Goal: Task Accomplishment & Management: Complete application form

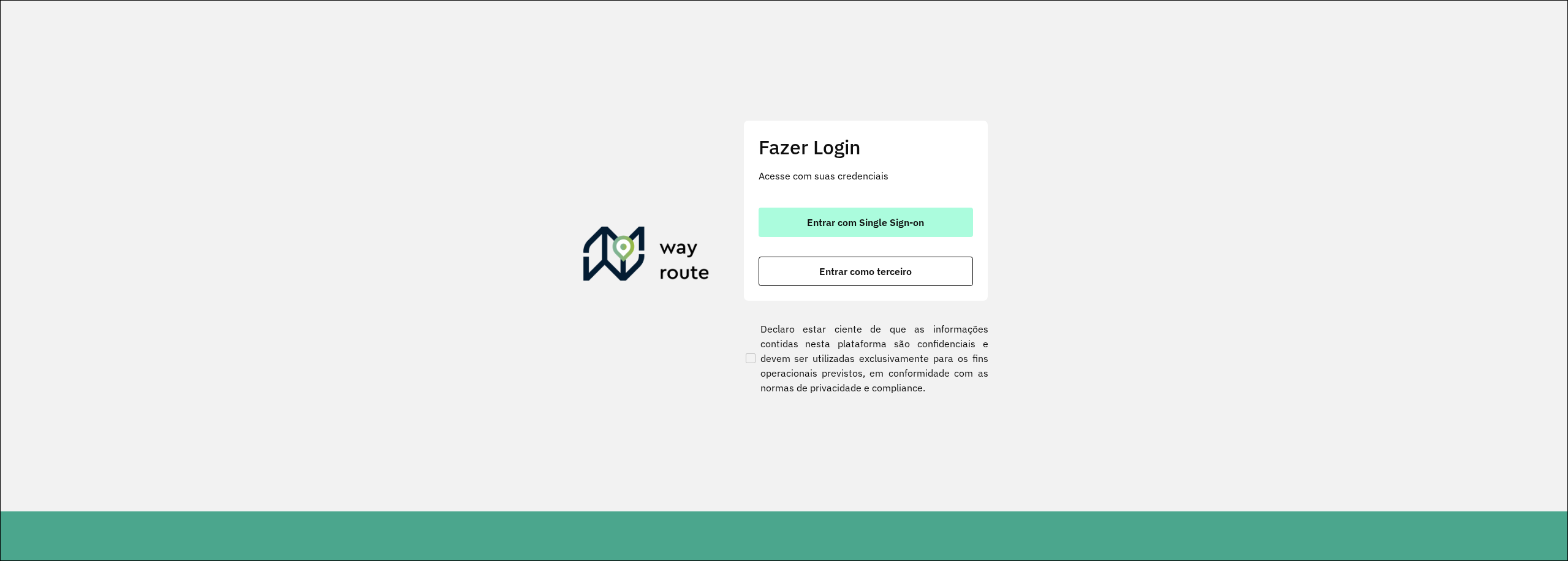
click at [846, 227] on span "Entrar com Single Sign-on" at bounding box center [865, 222] width 117 height 10
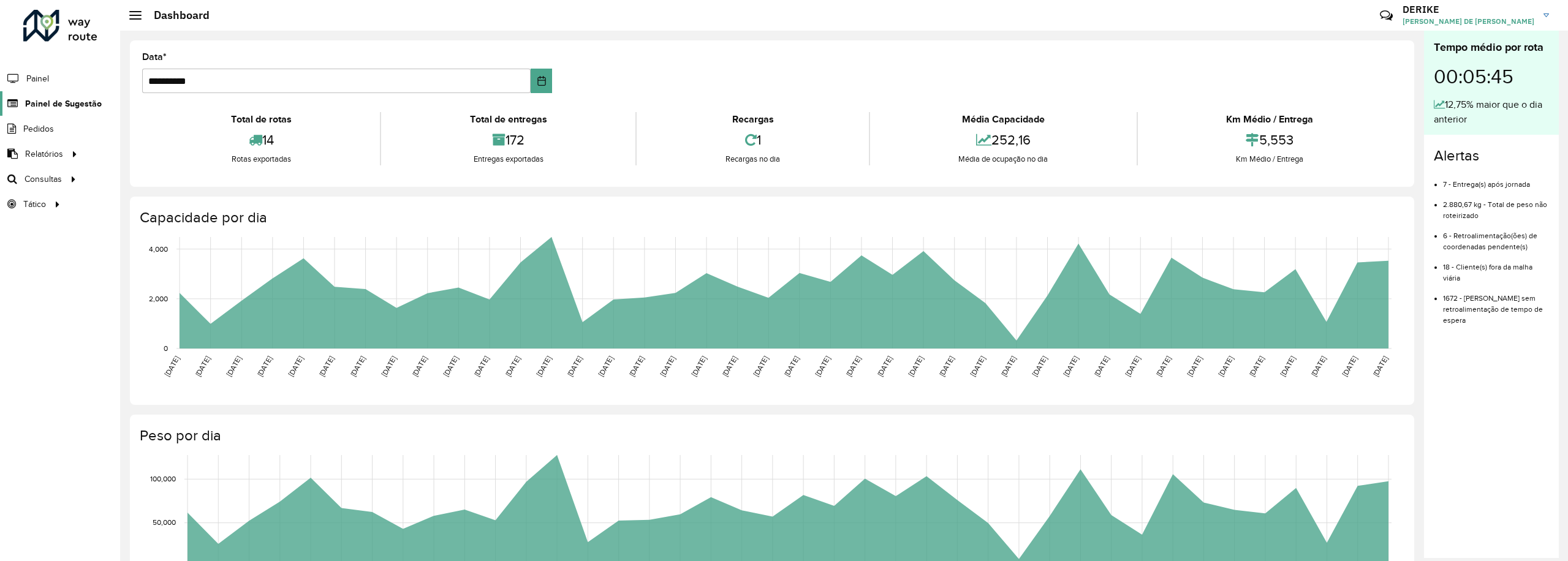
click at [70, 96] on link "Painel de Sugestão" at bounding box center [51, 103] width 102 height 24
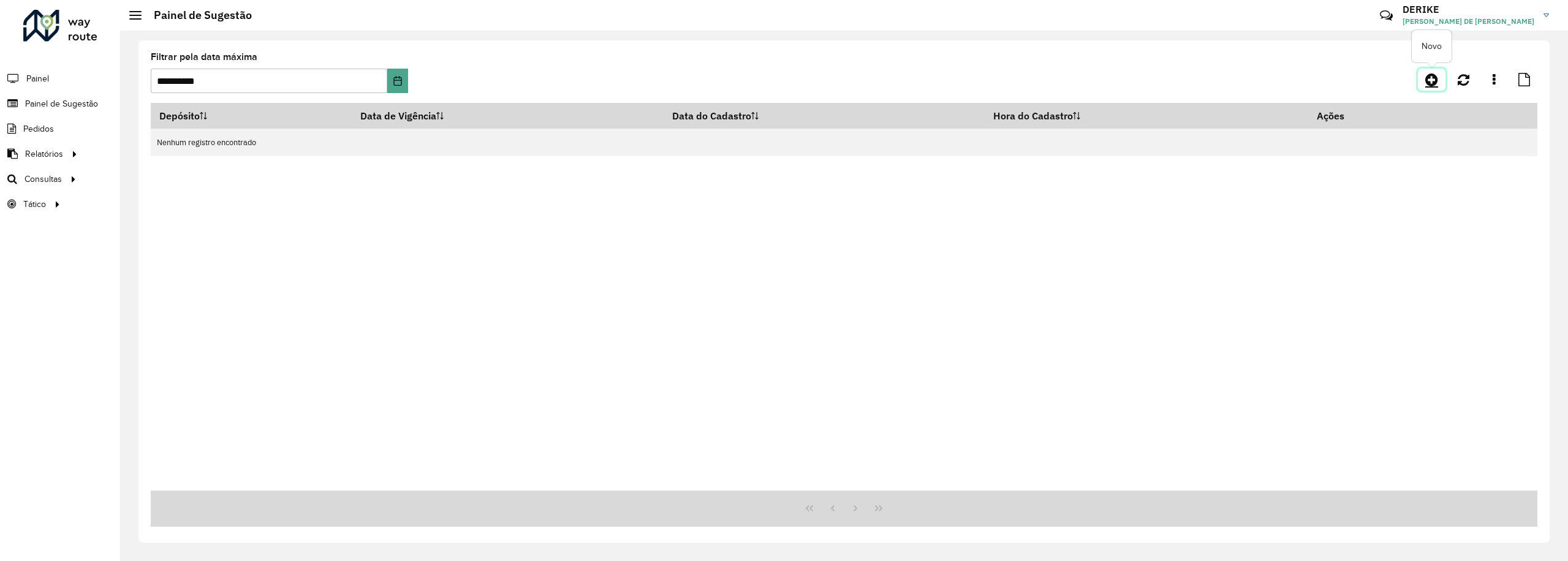
click at [1427, 80] on icon at bounding box center [1431, 79] width 13 height 15
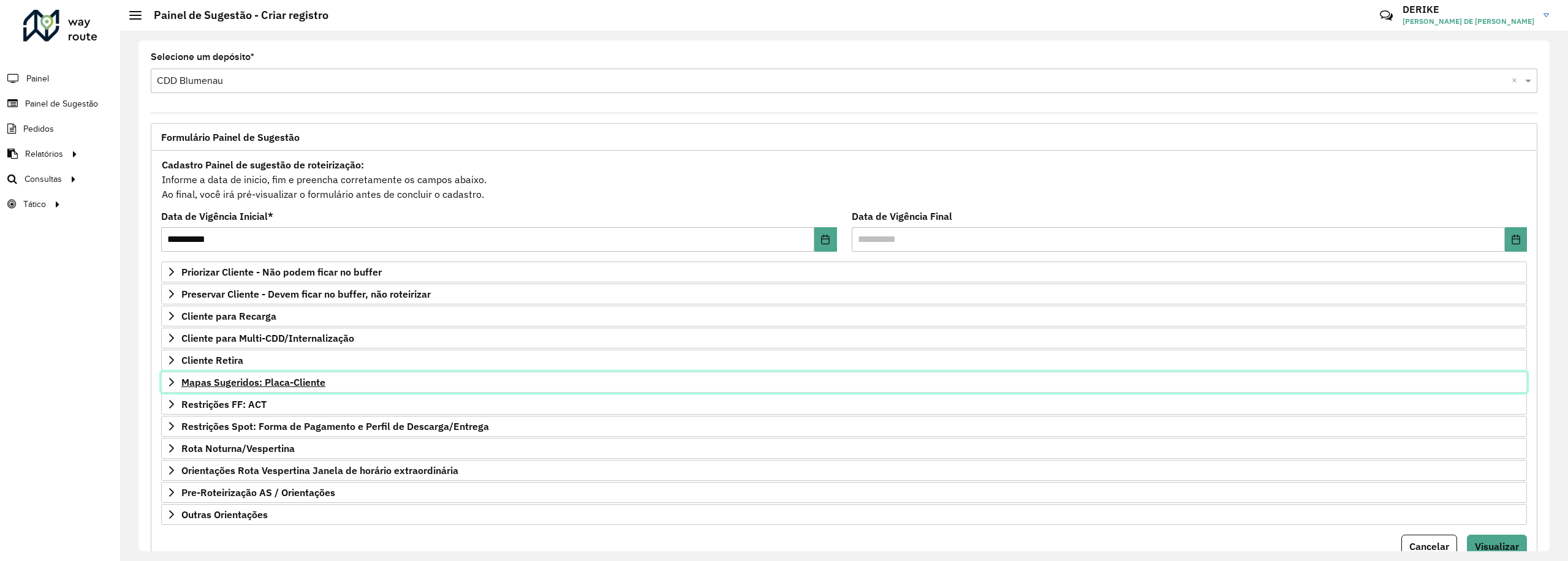
click at [239, 387] on span "Mapas Sugeridos: Placa-Cliente" at bounding box center [253, 382] width 144 height 10
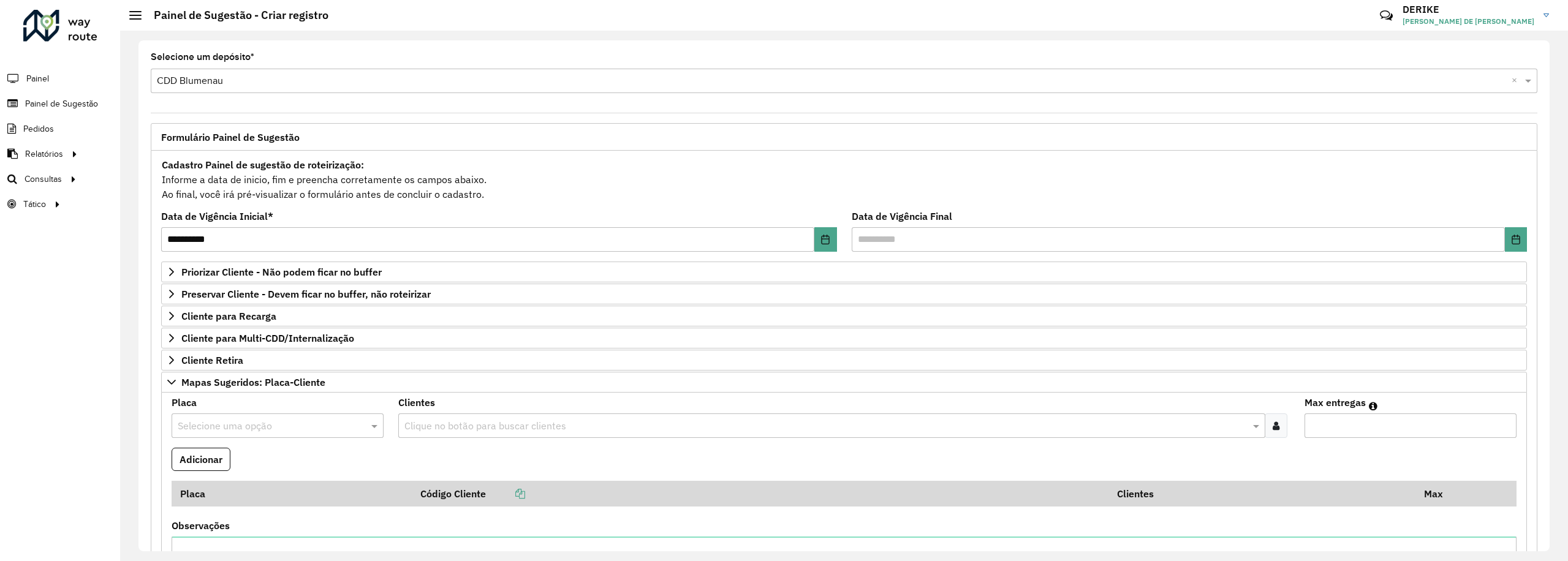
click at [243, 433] on input "text" at bounding box center [265, 426] width 175 height 15
type input "*******"
click at [265, 431] on input "text" at bounding box center [265, 426] width 175 height 15
type input "*******"
click at [184, 397] on span "IZC5B48" at bounding box center [196, 401] width 38 height 11
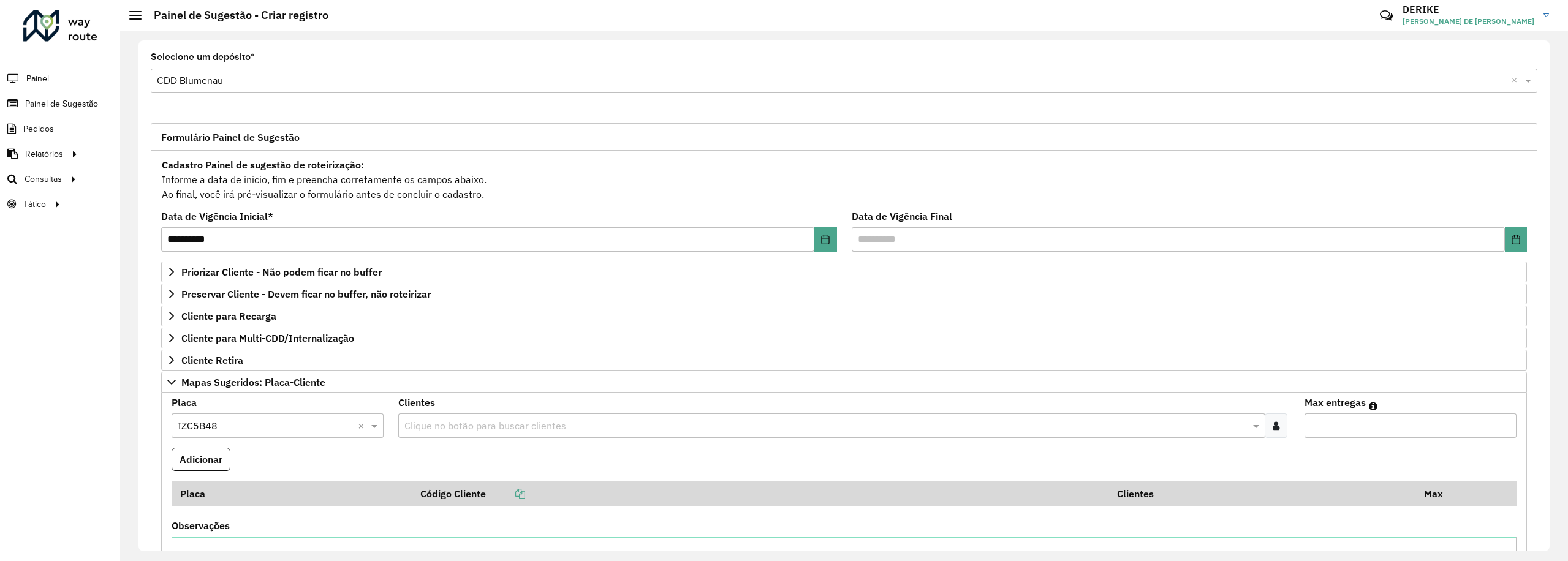
click at [463, 438] on div "Clique no botão para buscar clientes" at bounding box center [832, 426] width 867 height 24
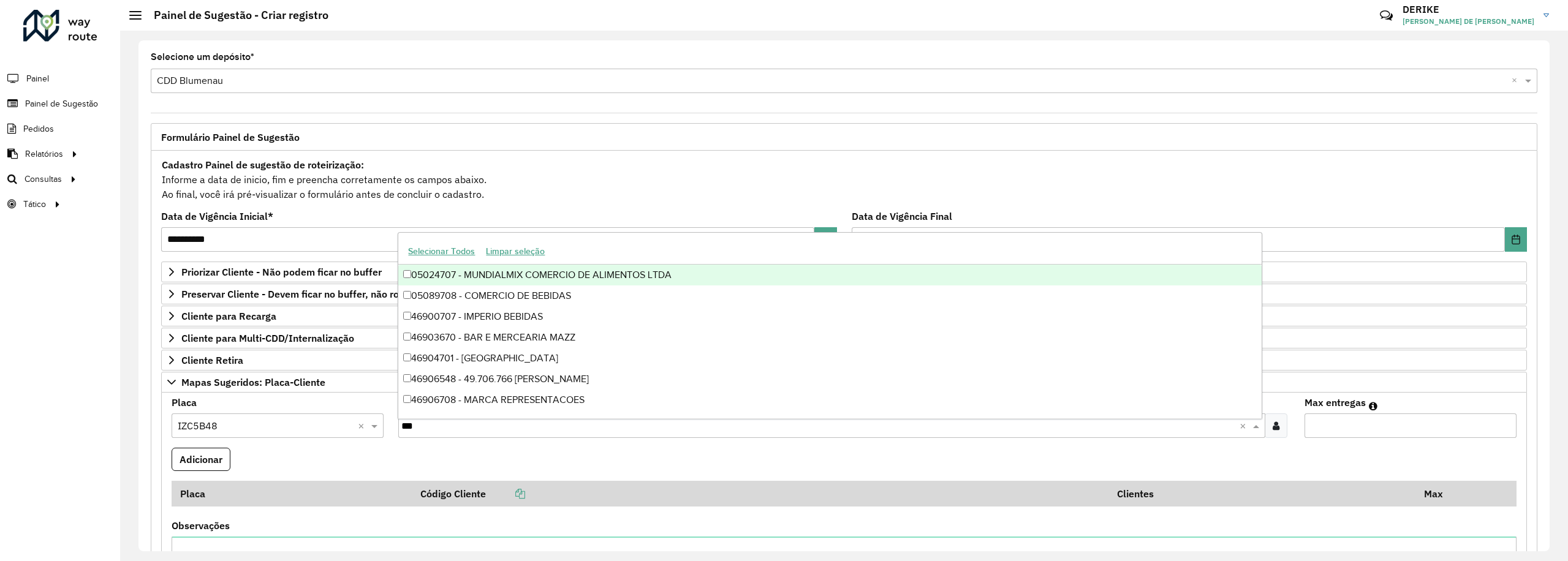
type input "****"
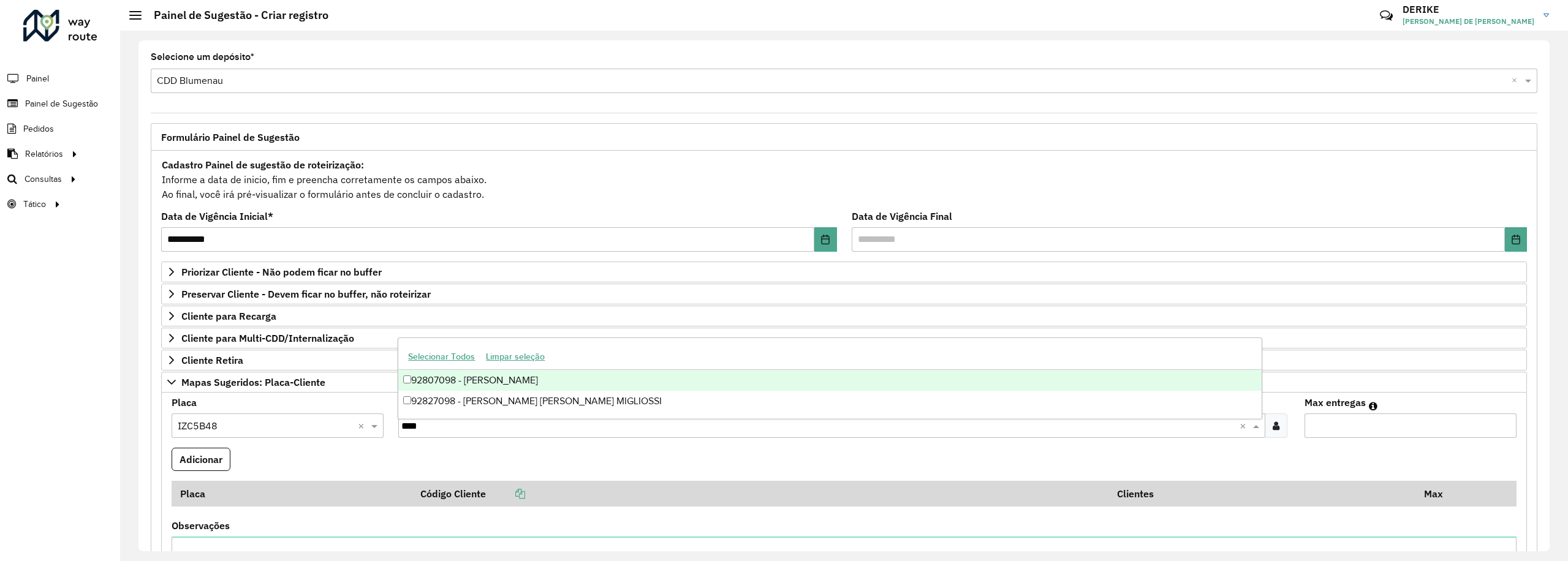
click at [535, 383] on div "92807098 - [PERSON_NAME]" at bounding box center [830, 381] width 863 height 21
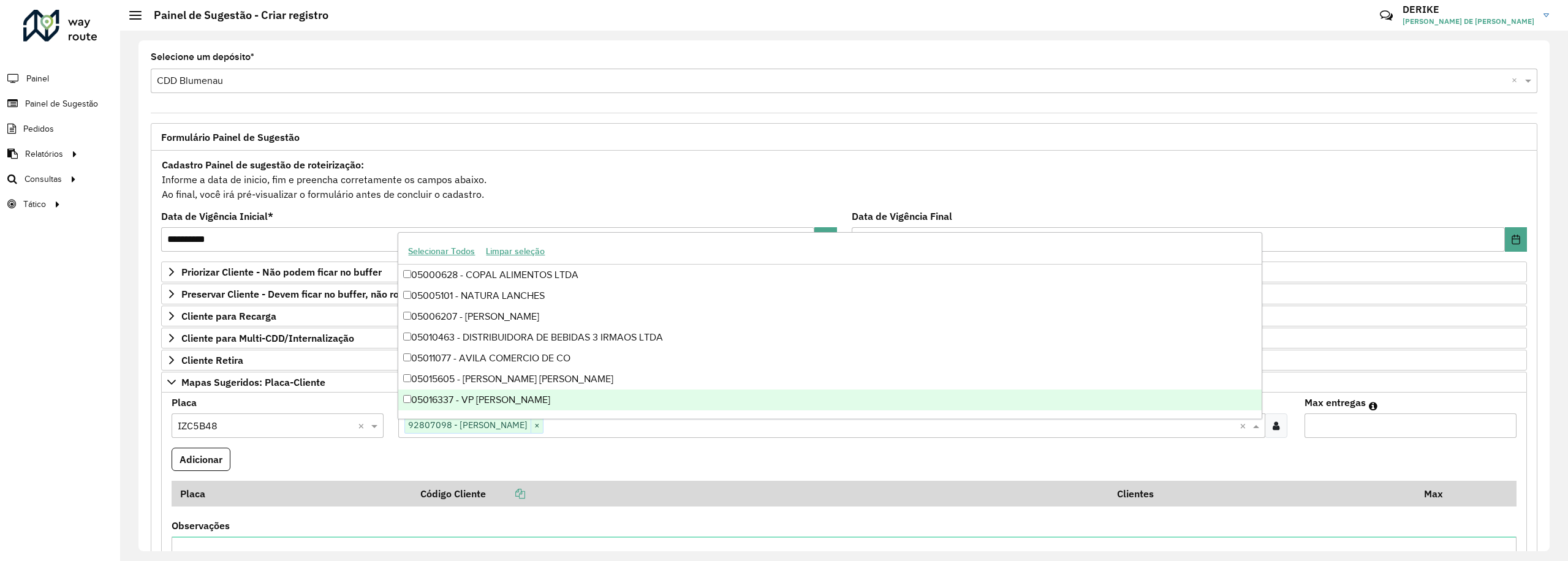
click at [1355, 423] on input "Max entregas" at bounding box center [1410, 426] width 212 height 24
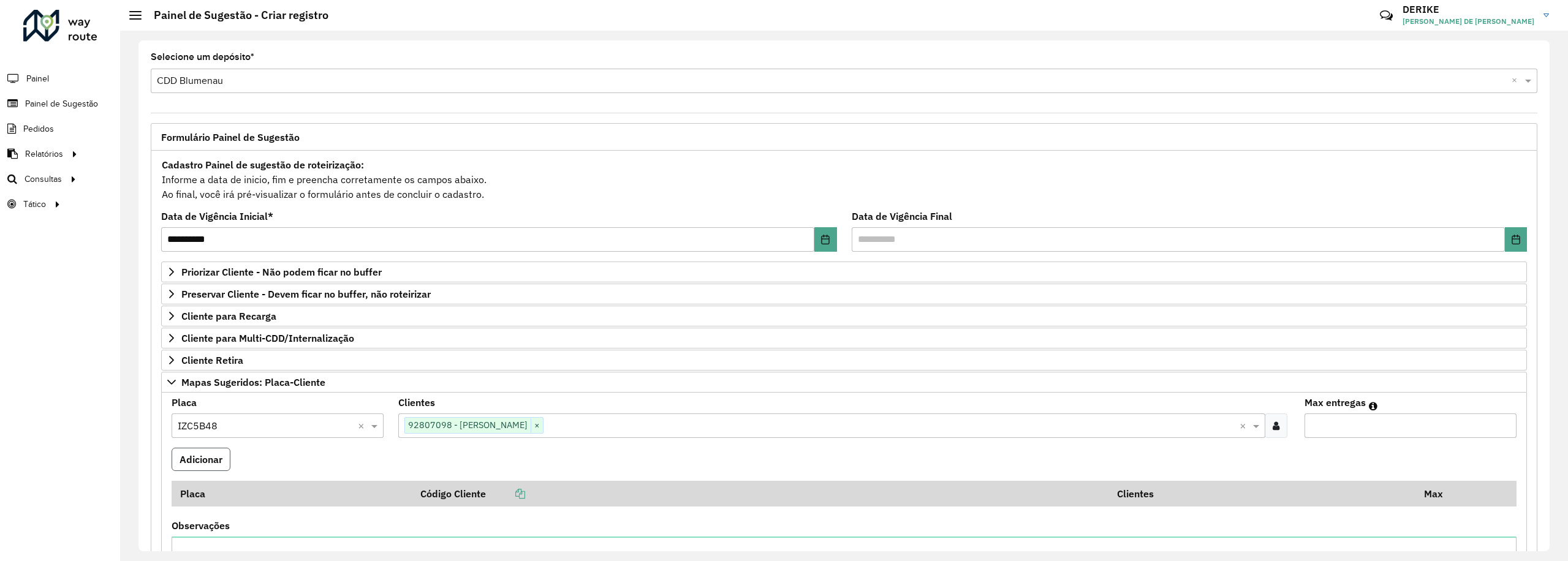
click at [211, 466] on button "Adicionar" at bounding box center [201, 459] width 59 height 23
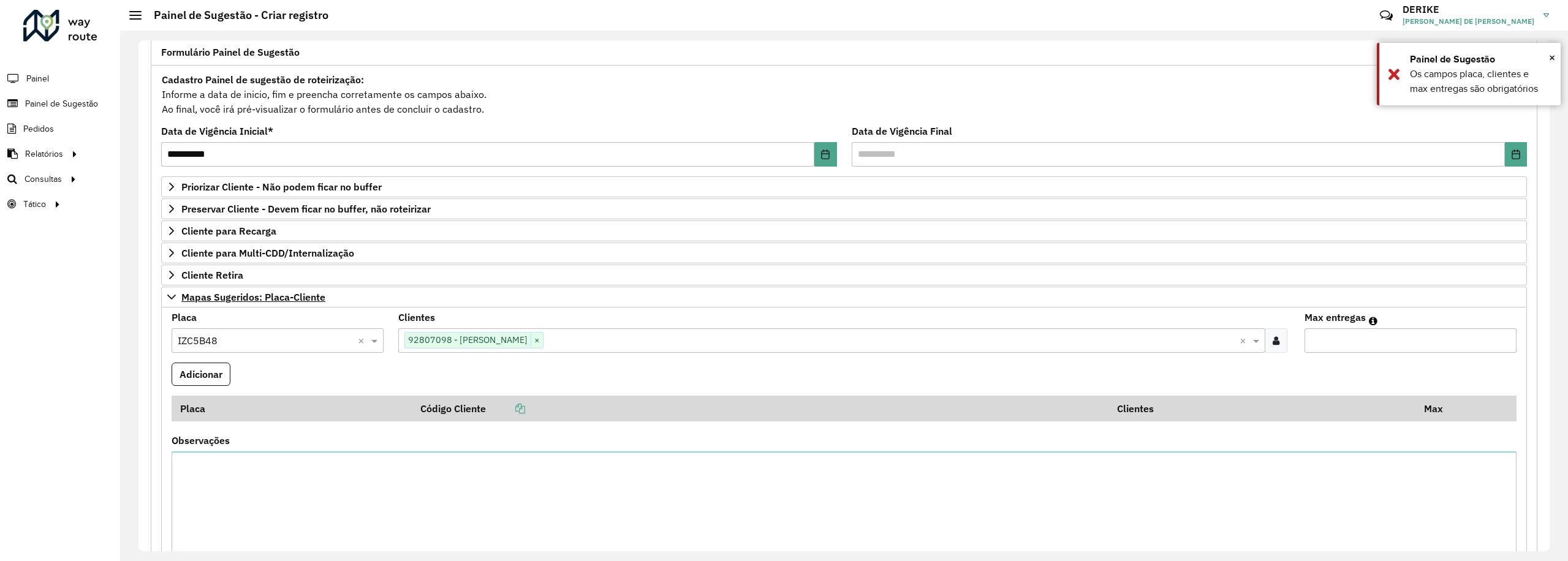
scroll to position [170, 0]
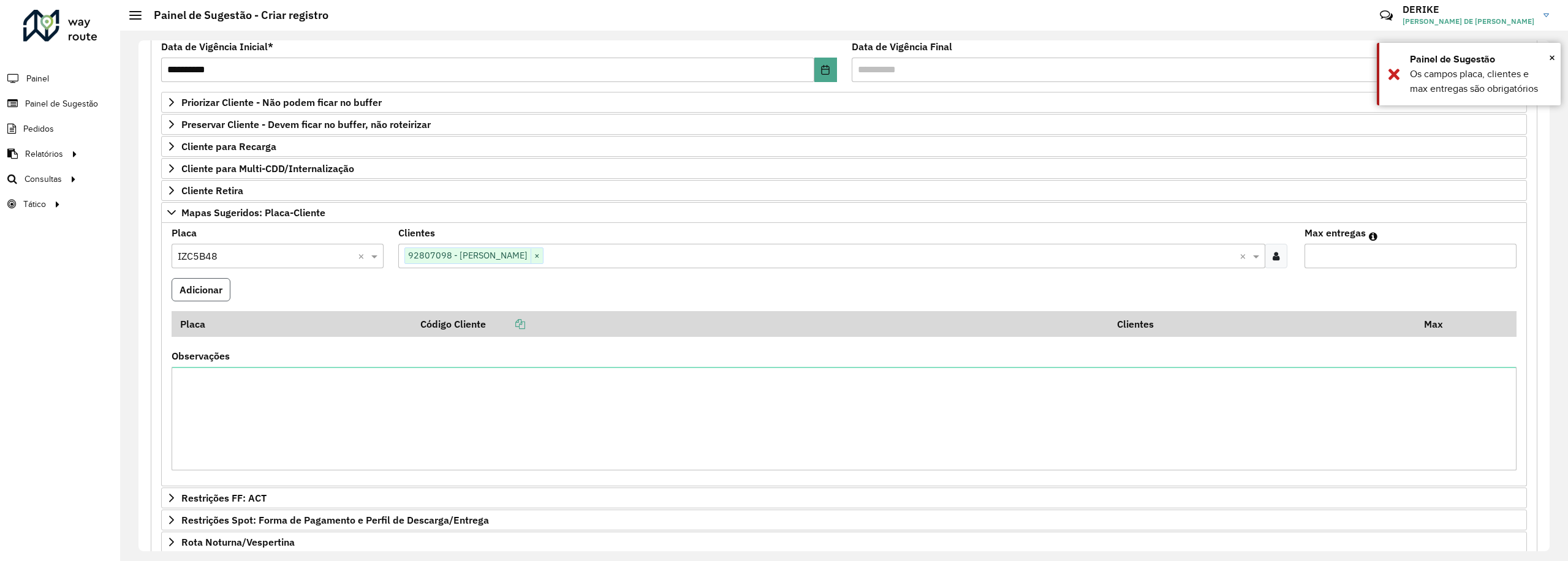
click at [200, 291] on button "Adicionar" at bounding box center [201, 289] width 59 height 23
click at [206, 294] on button "Adicionar" at bounding box center [201, 289] width 59 height 23
click at [1372, 262] on input "Max entregas" at bounding box center [1410, 256] width 212 height 24
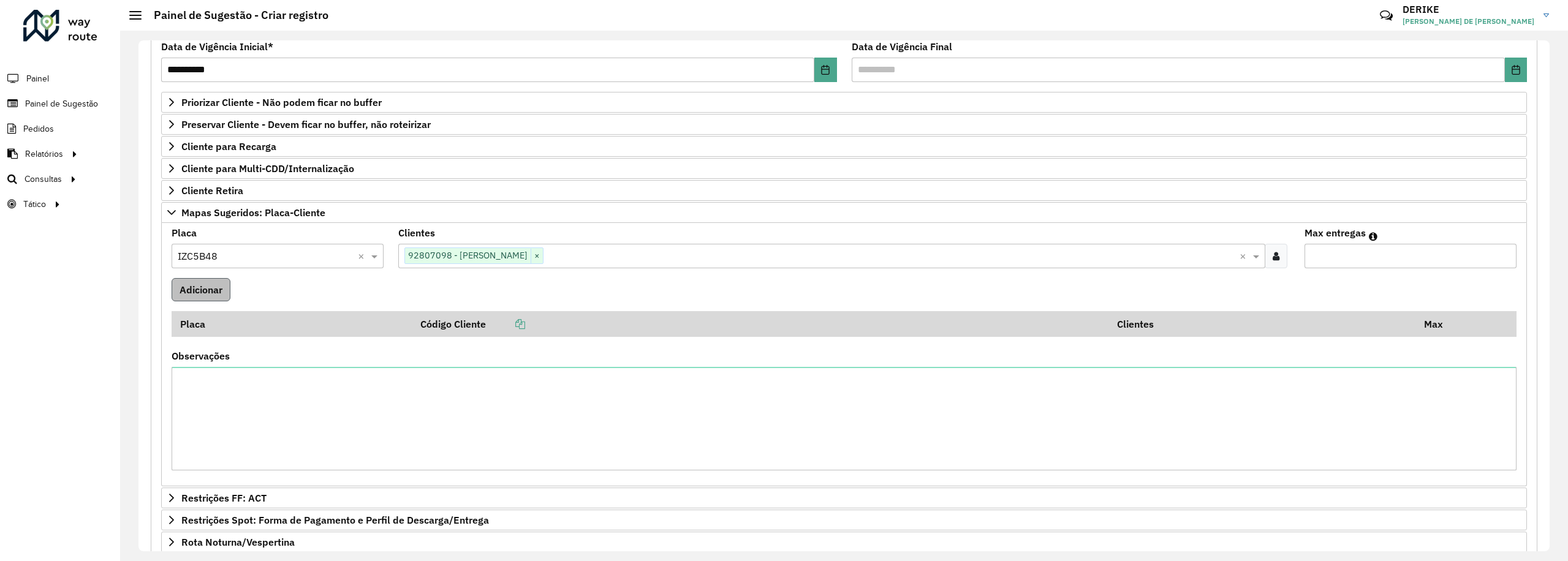
type input "**"
click at [223, 289] on button "Adicionar" at bounding box center [201, 289] width 59 height 23
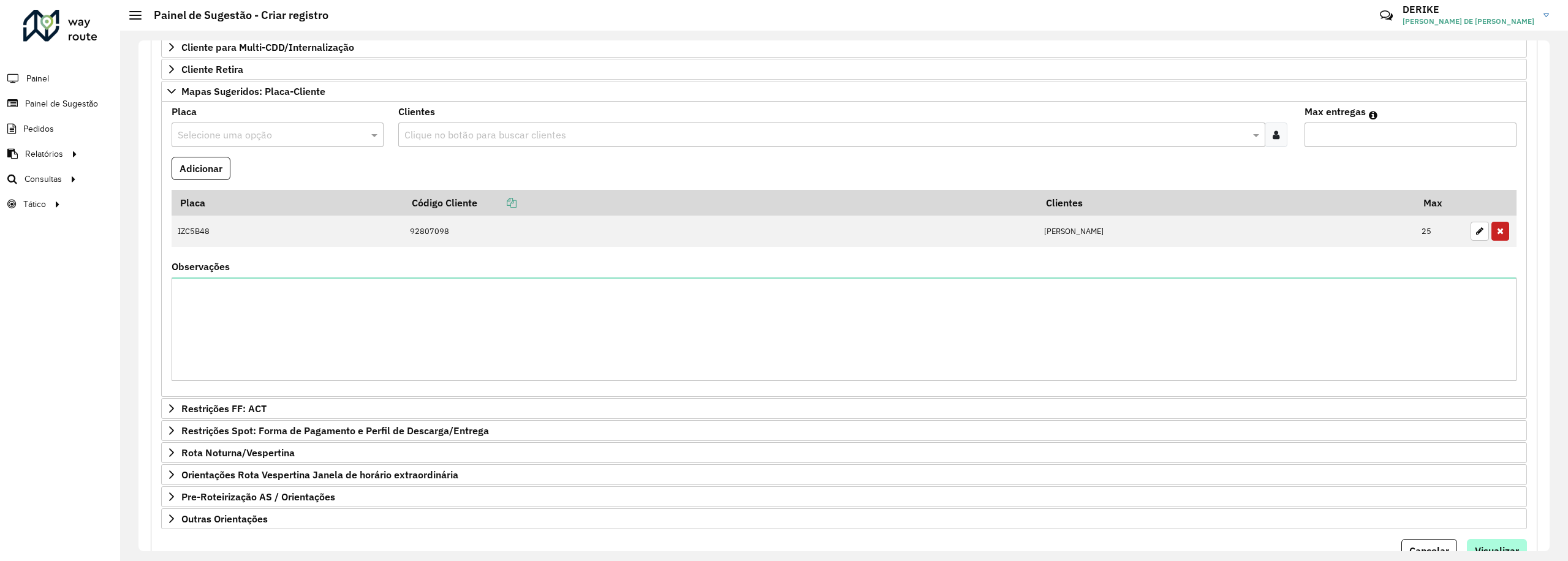
scroll to position [375, 0]
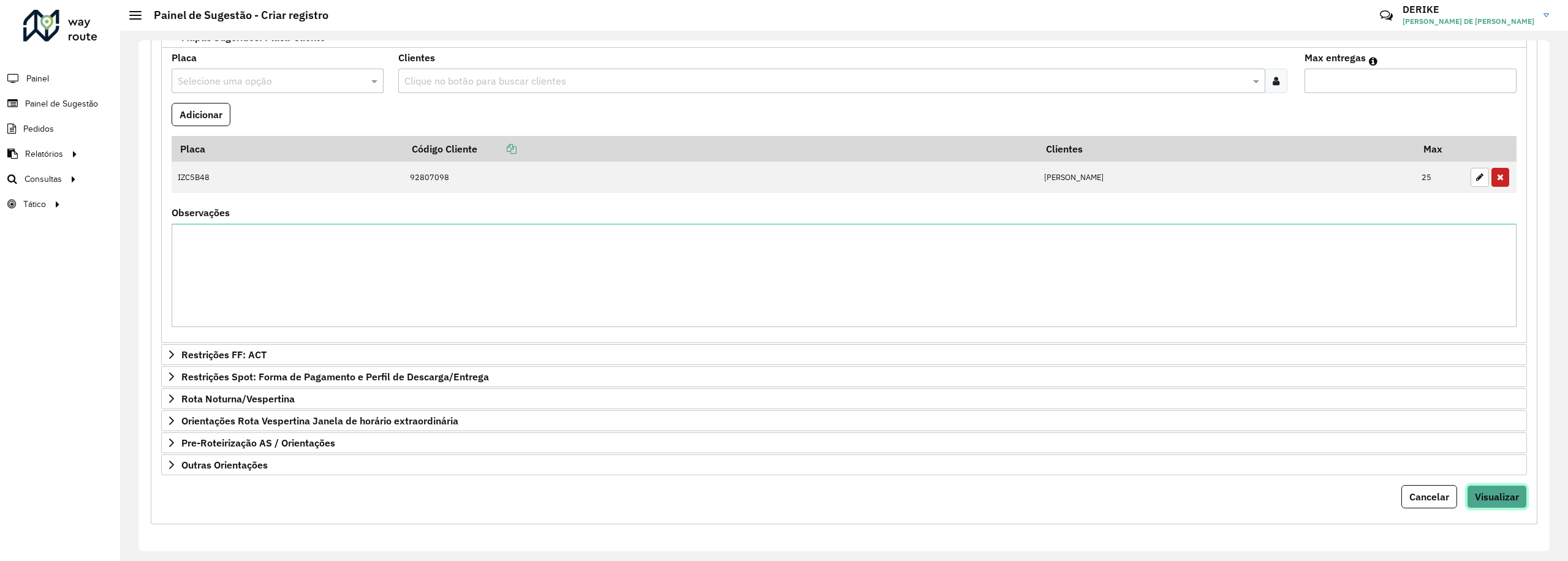
click at [1507, 487] on button "Visualizar" at bounding box center [1497, 496] width 60 height 23
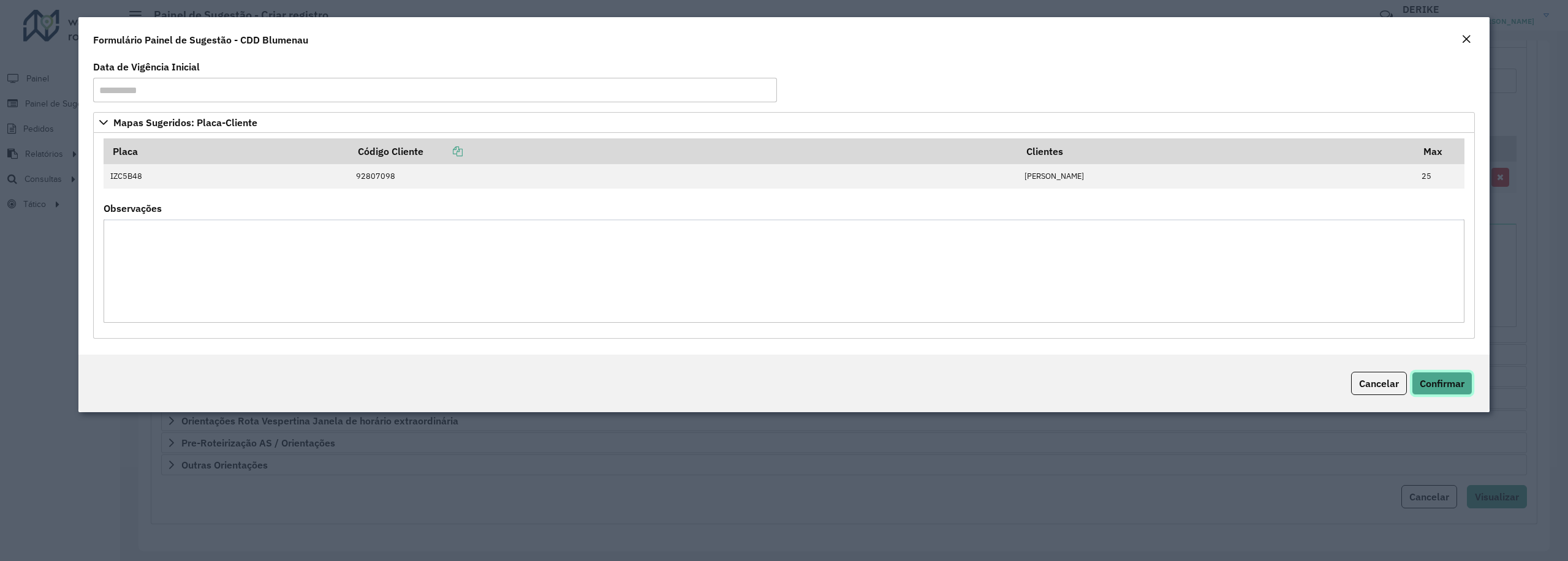
click at [1436, 390] on span "Confirmar" at bounding box center [1442, 383] width 45 height 13
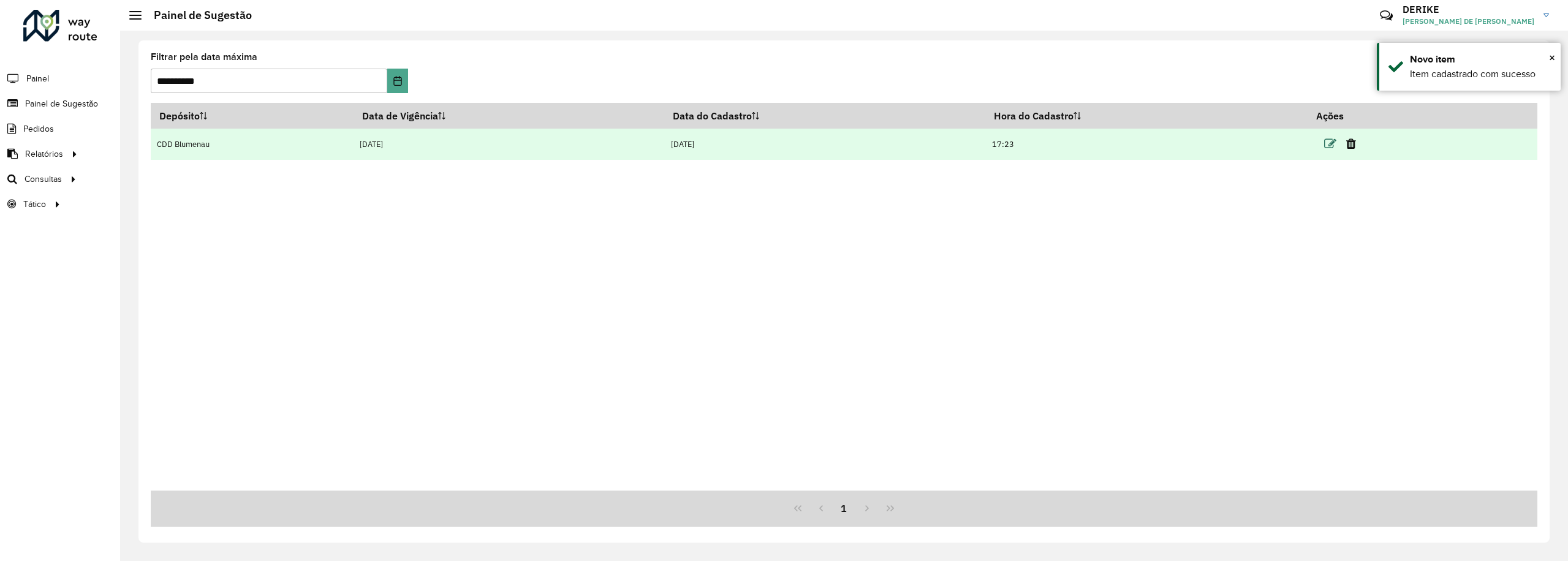
click at [1333, 147] on icon at bounding box center [1330, 144] width 13 height 13
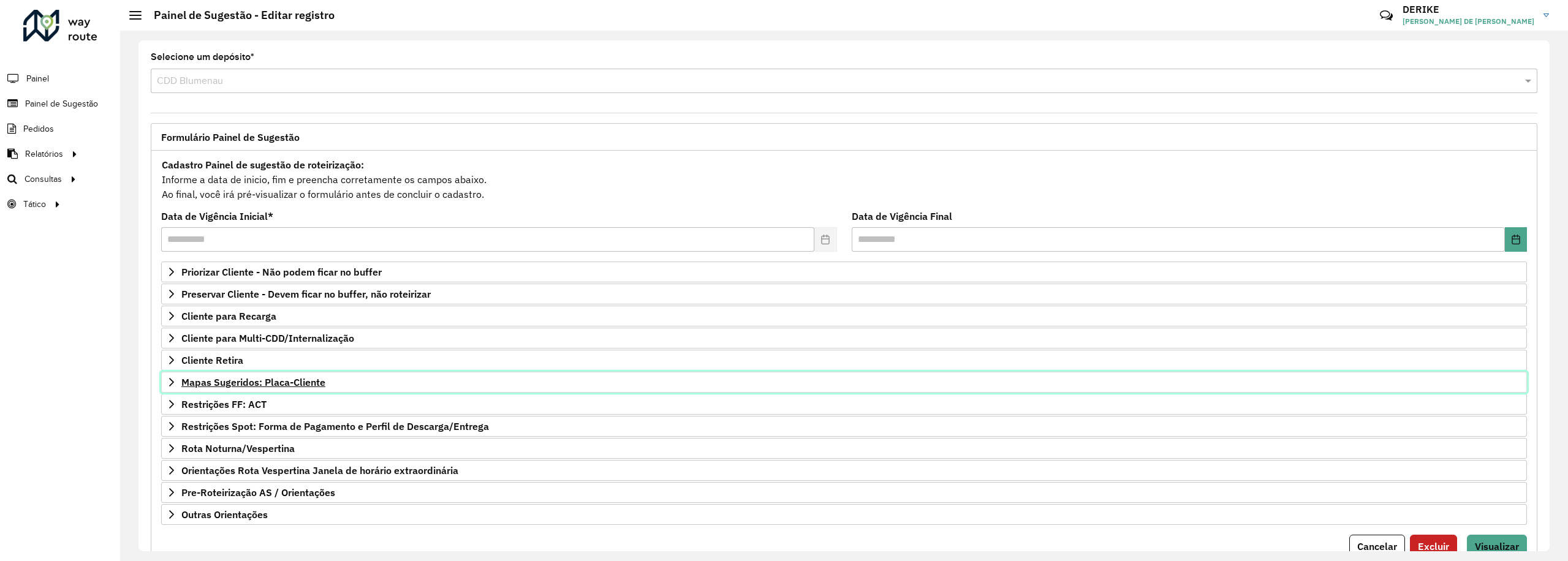
click at [224, 387] on span "Mapas Sugeridos: Placa-Cliente" at bounding box center [253, 382] width 144 height 10
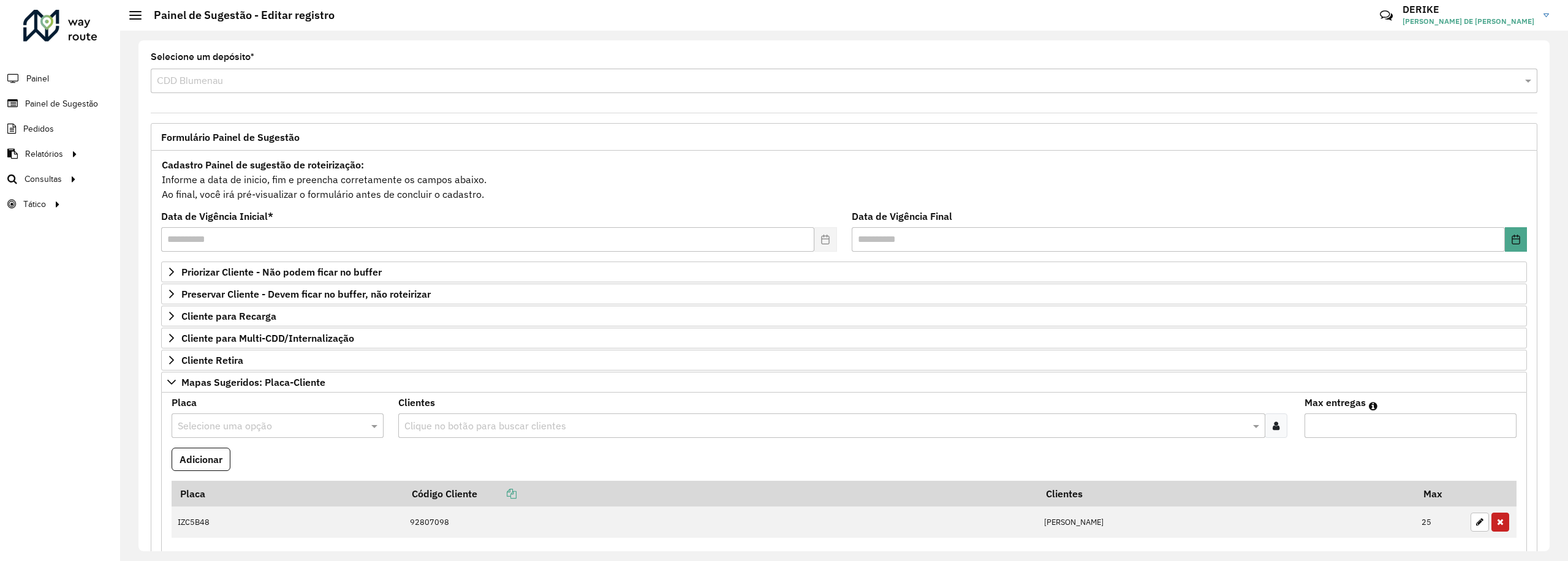
click at [264, 431] on input "text" at bounding box center [265, 426] width 175 height 15
type input "***"
click at [223, 400] on div "RXU0A60" at bounding box center [278, 402] width 210 height 21
click at [472, 432] on input "text" at bounding box center [825, 426] width 848 height 15
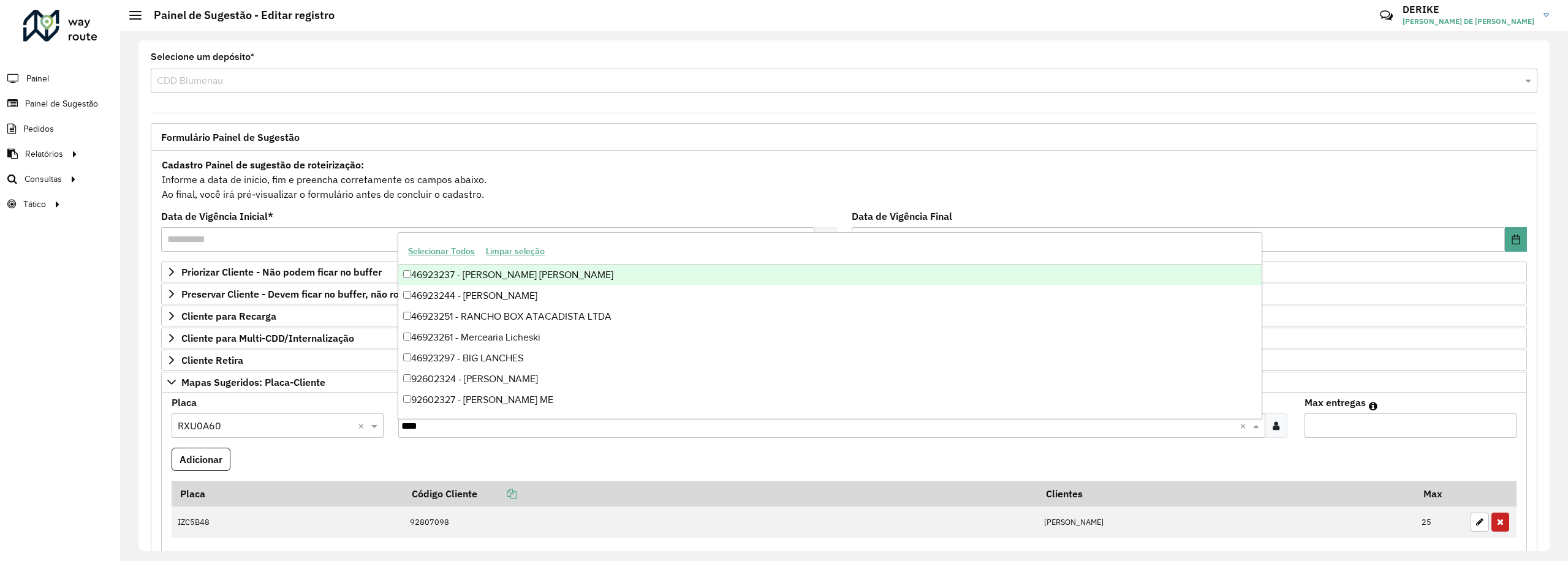
type input "*****"
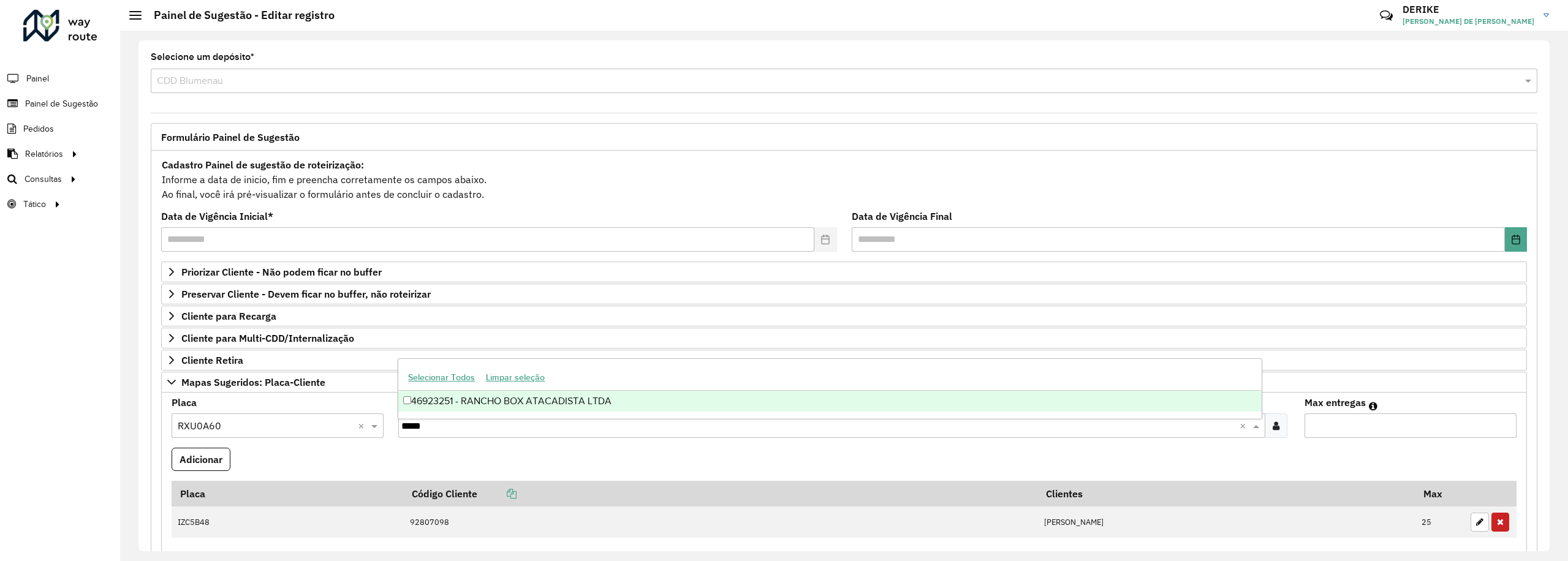
click at [501, 399] on div "46923251 - RANCHO BOX ATACADISTA LTDA" at bounding box center [830, 402] width 863 height 21
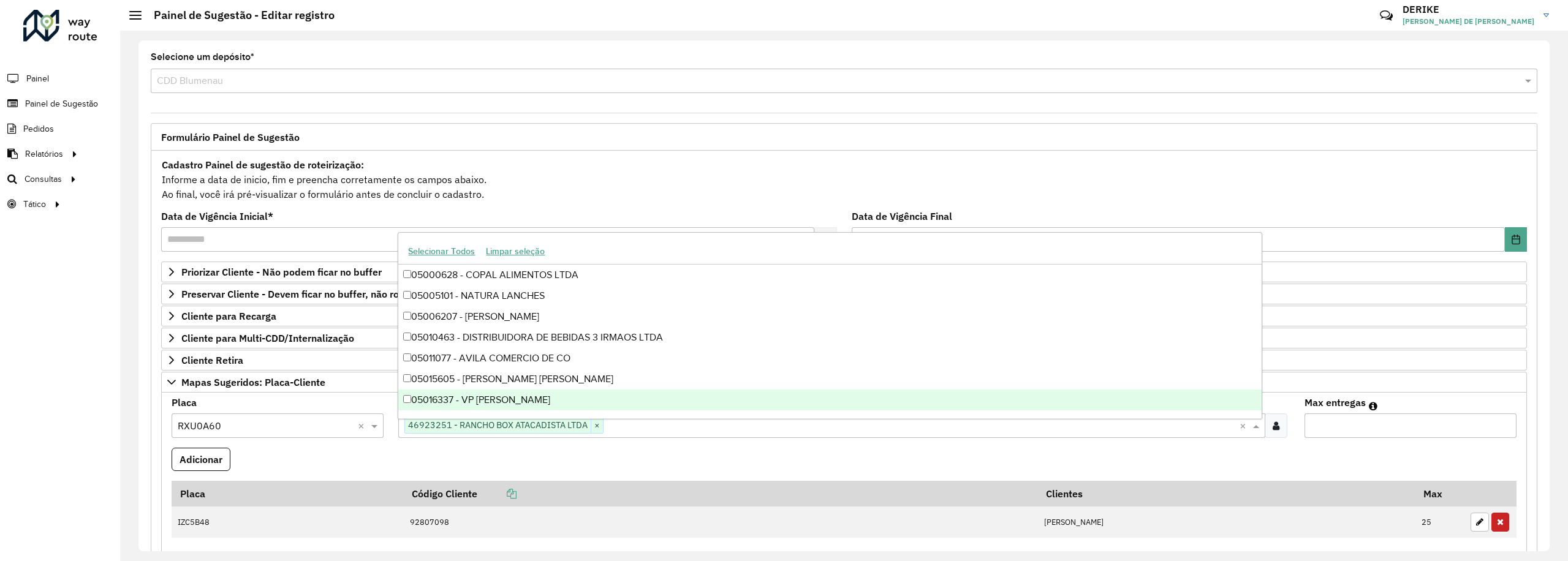
click at [1325, 432] on input "Max entregas" at bounding box center [1410, 426] width 212 height 24
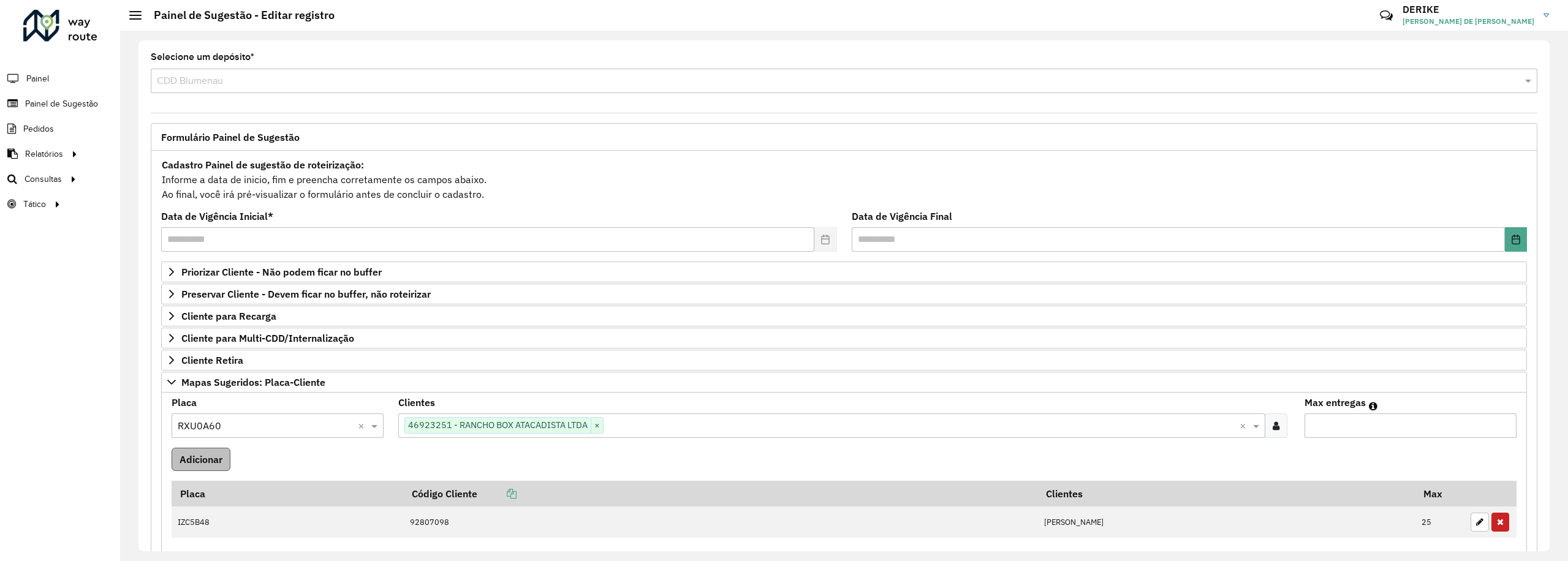
type input "*"
click at [206, 461] on button "Adicionar" at bounding box center [201, 459] width 59 height 23
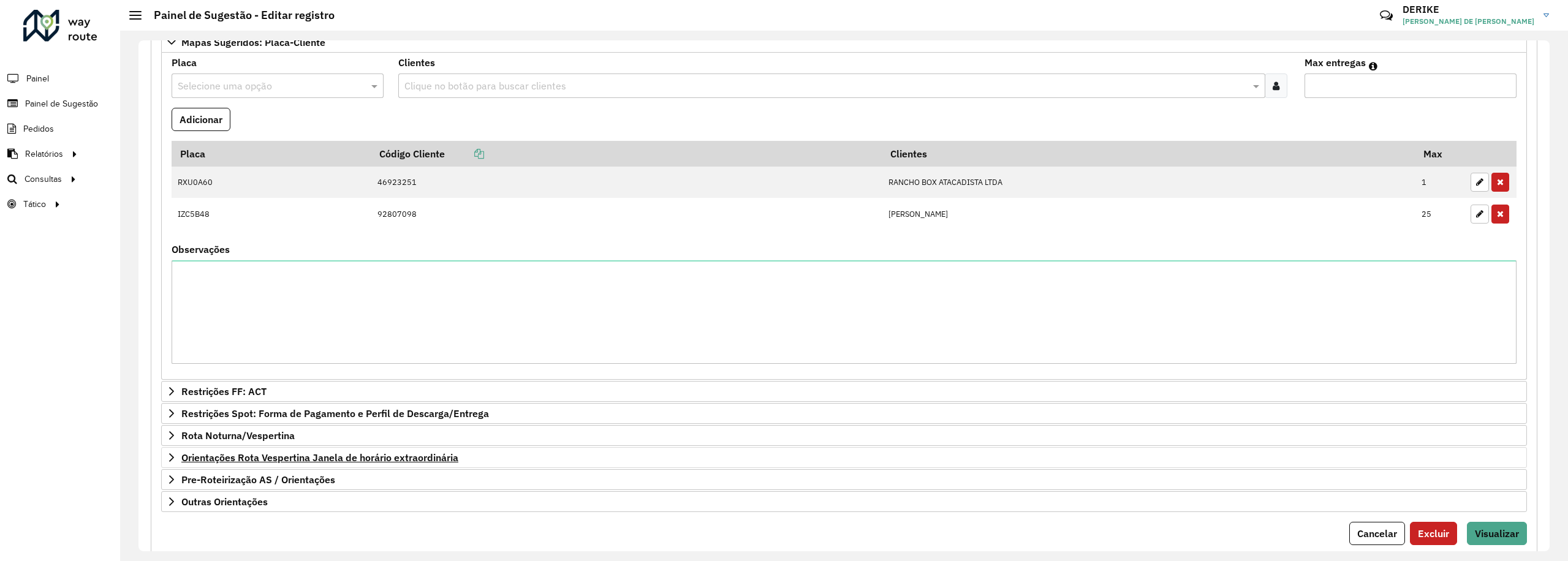
scroll to position [428, 0]
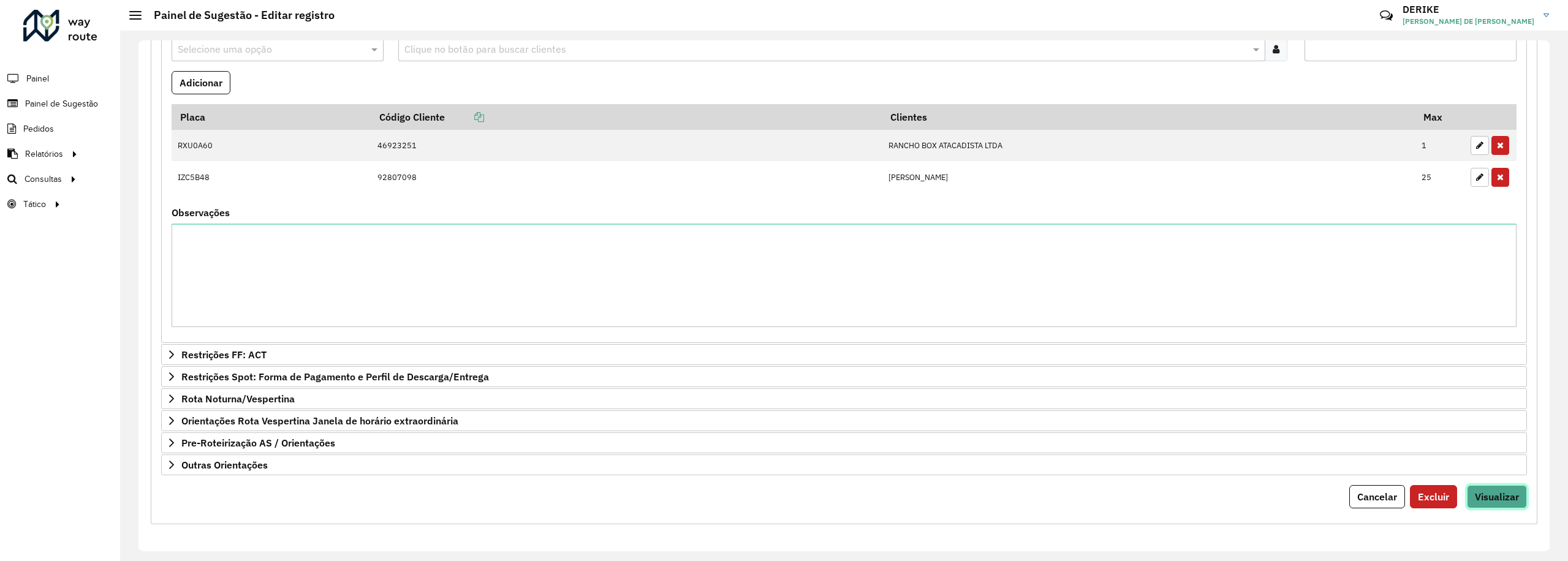
click at [1509, 497] on span "Visualizar" at bounding box center [1497, 497] width 44 height 13
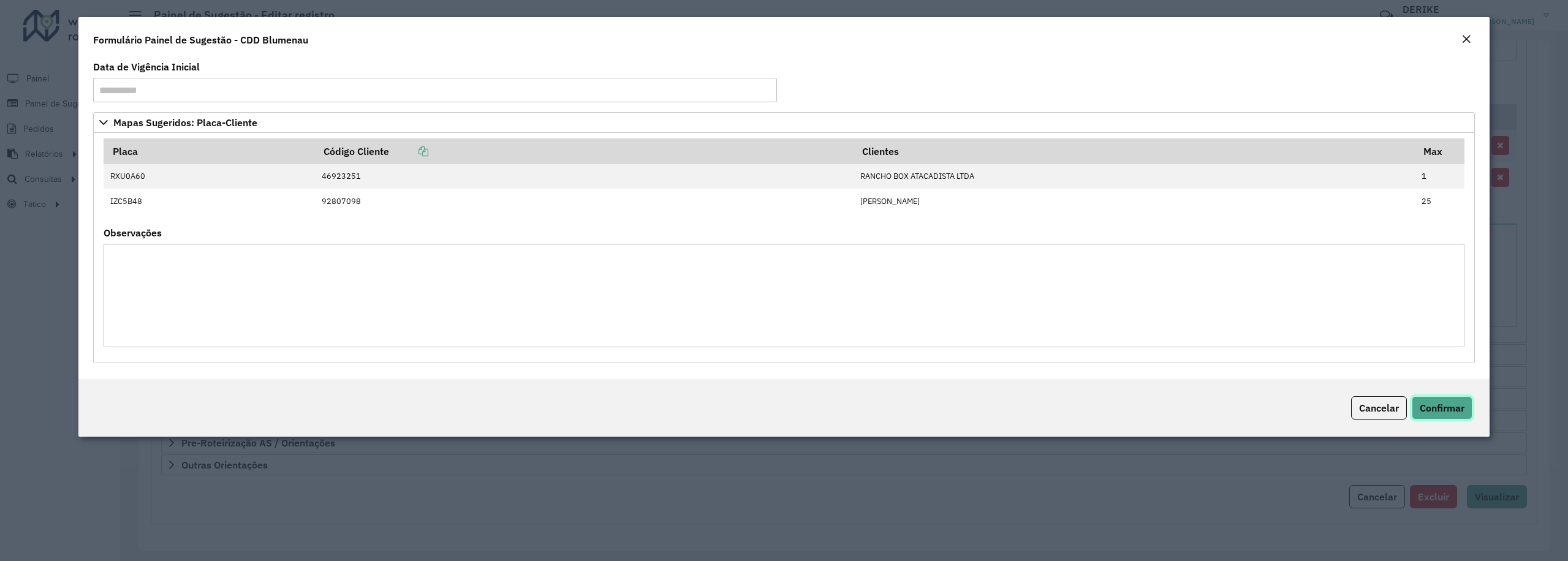
click at [1441, 407] on span "Confirmar" at bounding box center [1442, 408] width 45 height 13
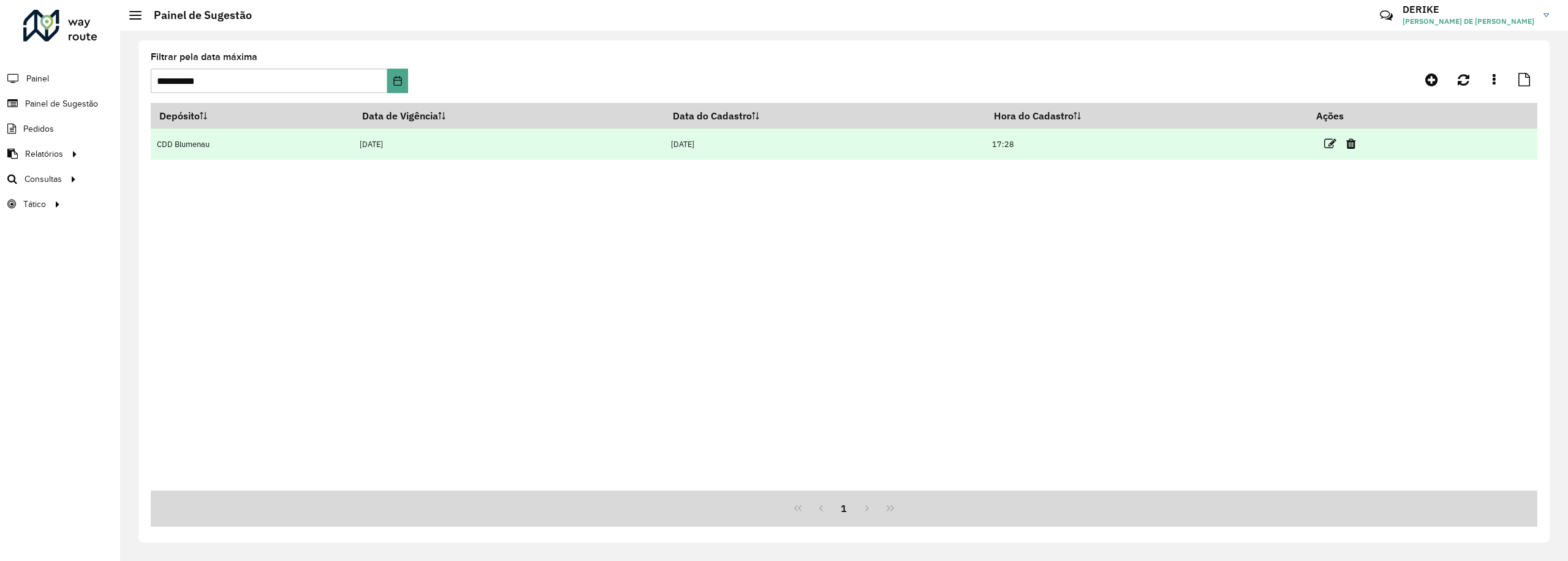
click at [1331, 137] on link at bounding box center [1330, 143] width 13 height 17
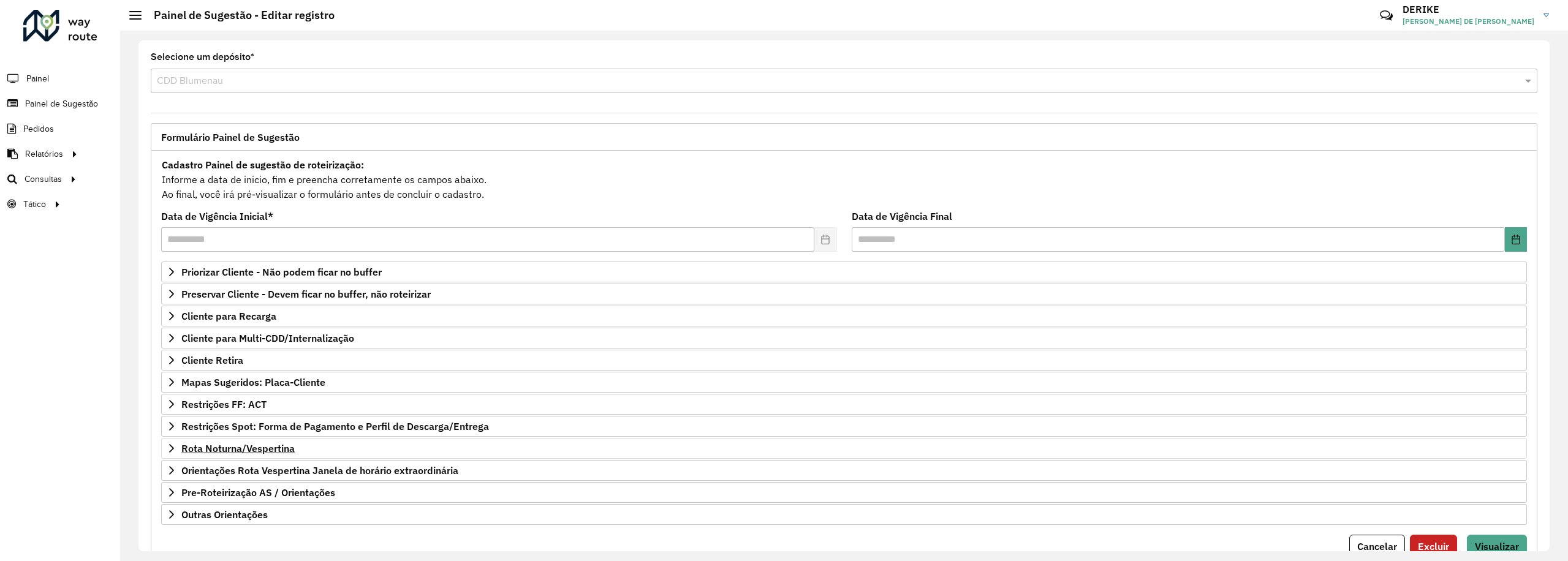
scroll to position [59, 0]
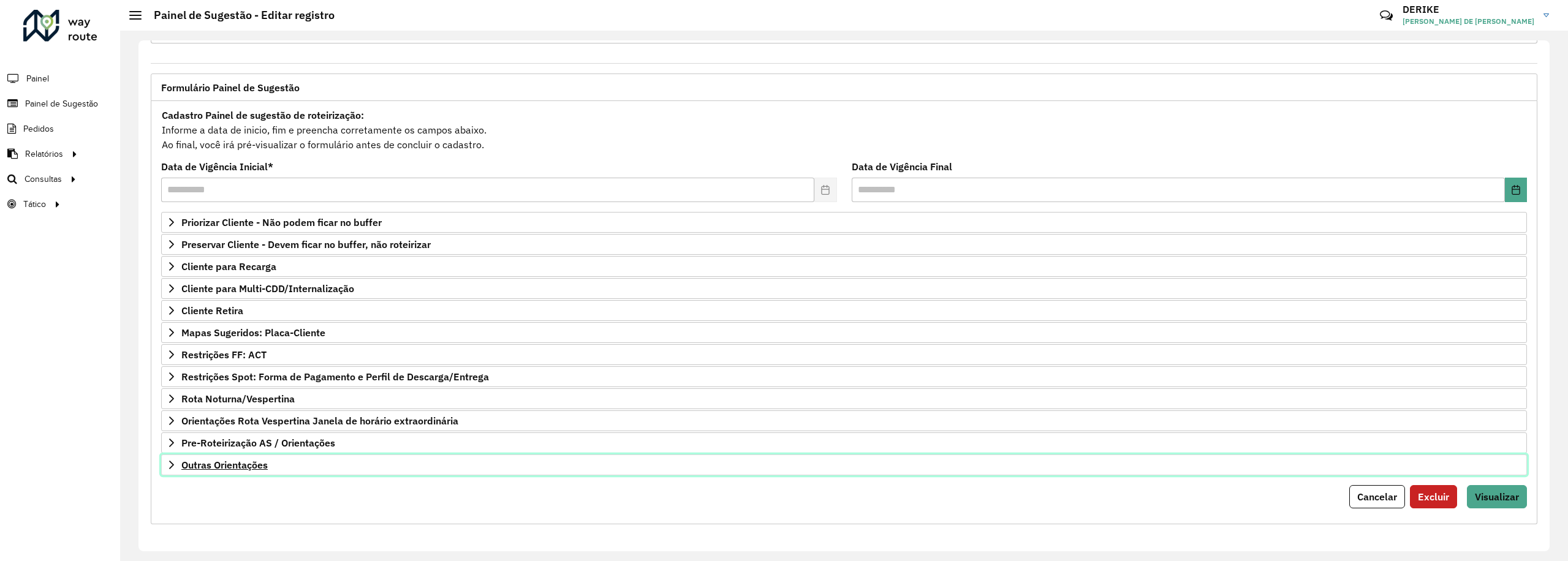
drag, startPoint x: 258, startPoint y: 455, endPoint x: 299, endPoint y: 469, distance: 43.3
click at [258, 456] on link "Outras Orientações" at bounding box center [844, 465] width 1366 height 21
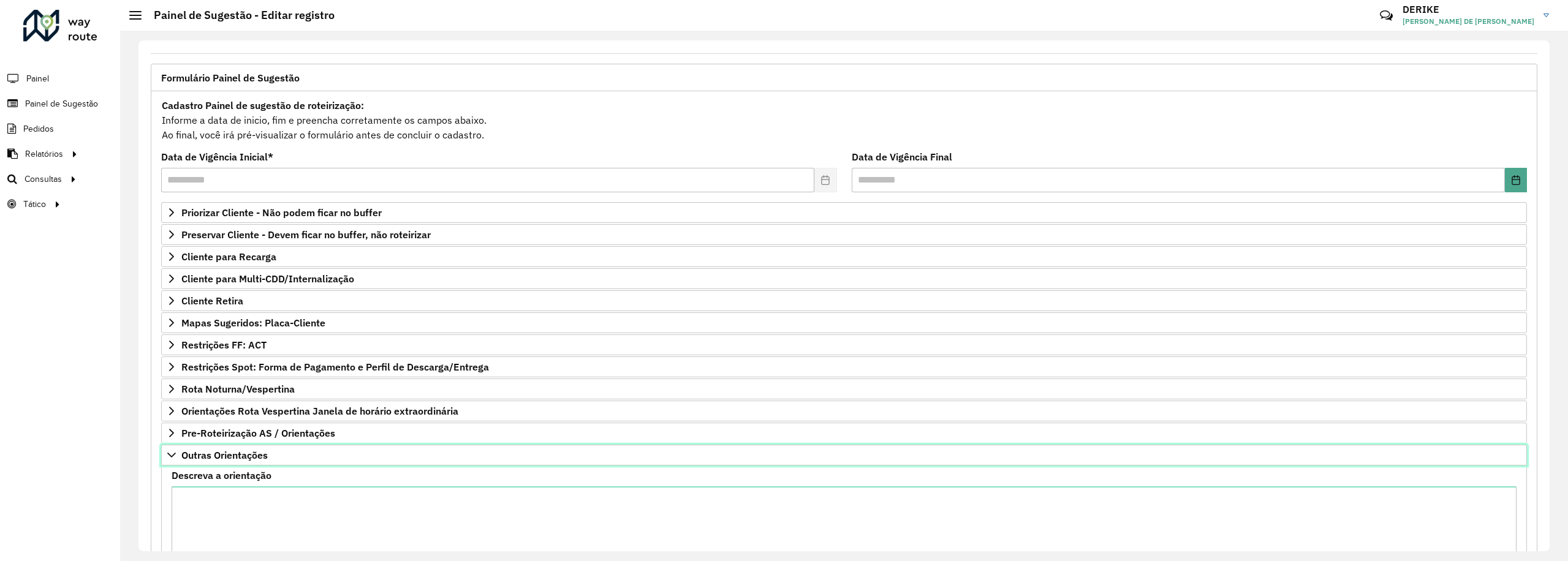
scroll to position [200, 0]
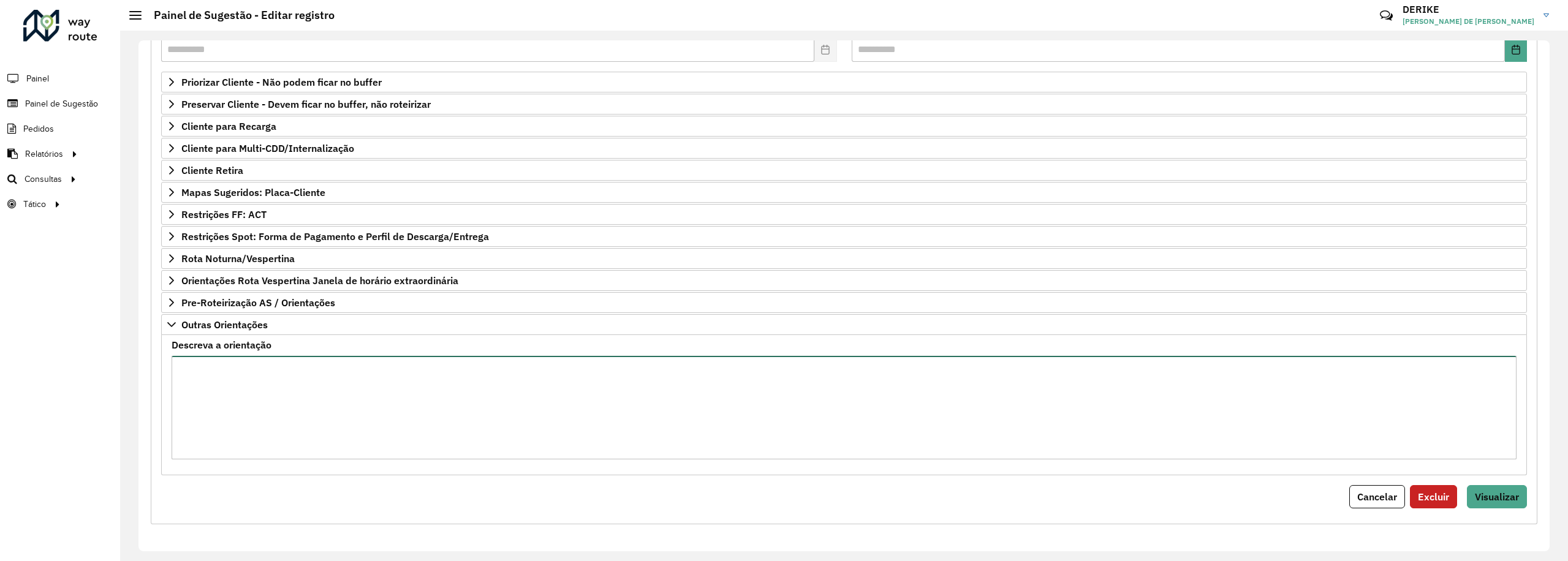
click at [391, 408] on textarea "Descreva a orientação" at bounding box center [844, 408] width 1345 height 104
paste textarea "*******"
type textarea "**********"
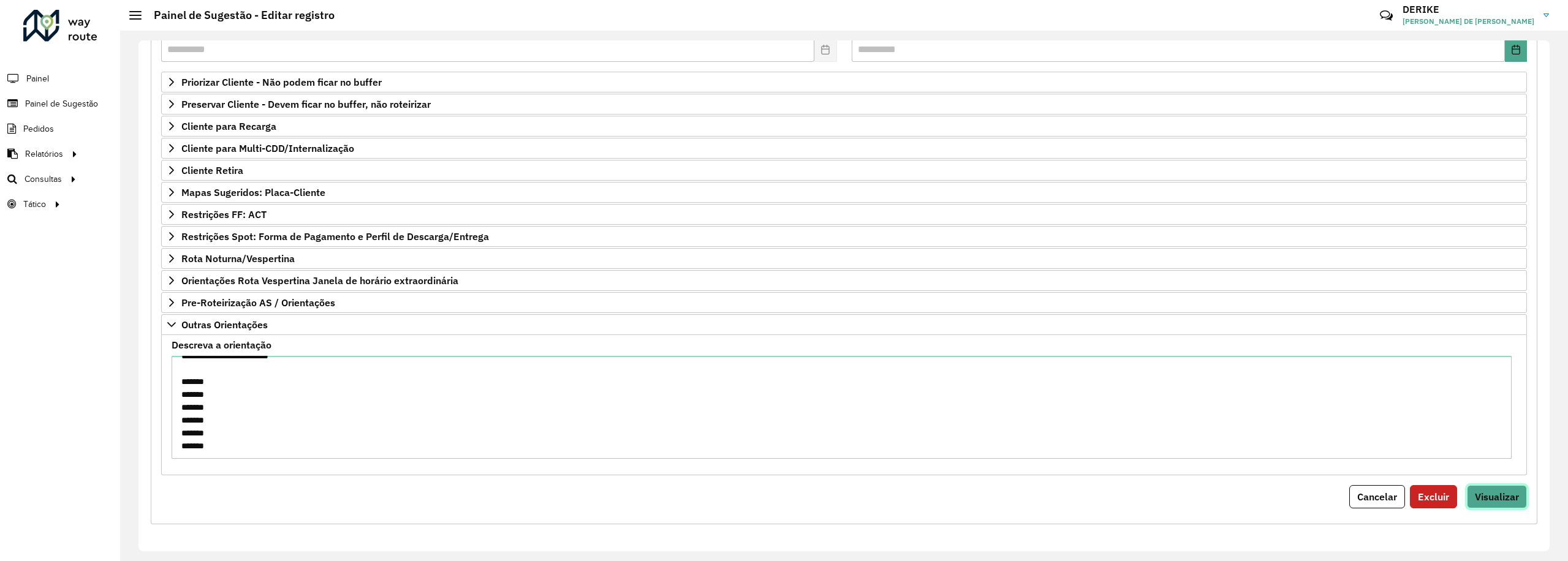
click at [1500, 502] on button "Visualizar" at bounding box center [1497, 496] width 60 height 23
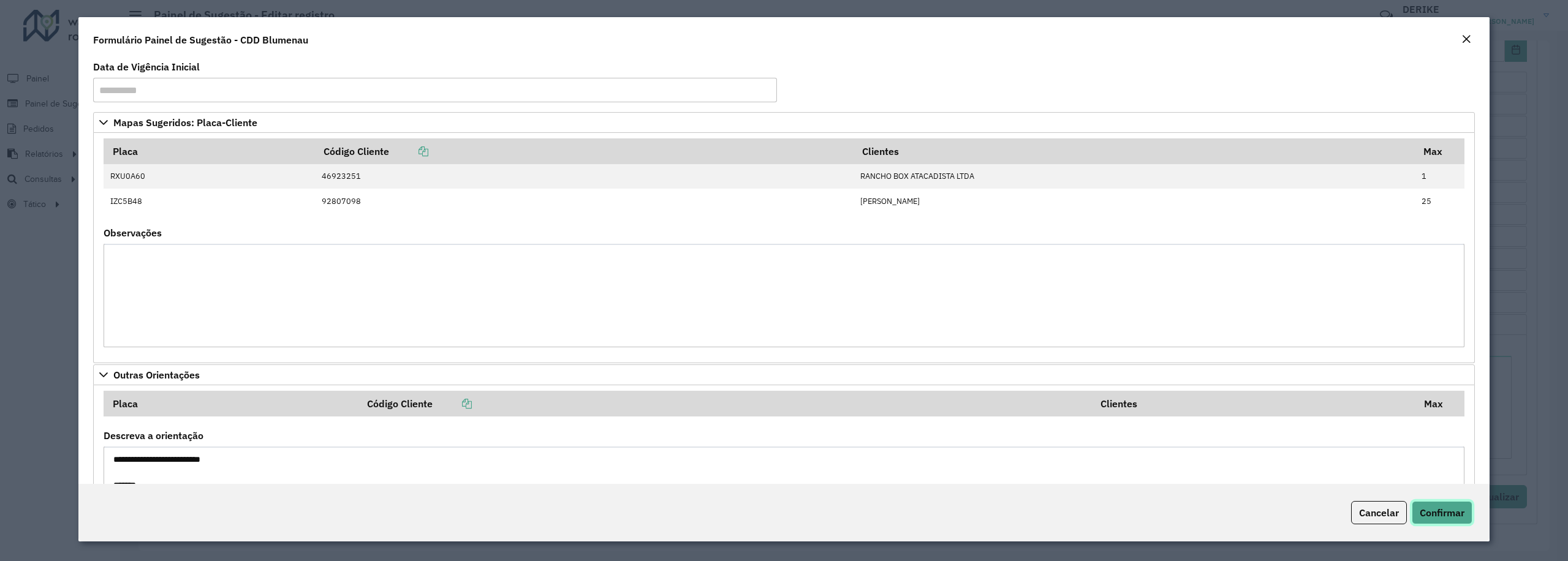
click at [1452, 511] on span "Confirmar" at bounding box center [1442, 513] width 45 height 13
